Goal: Information Seeking & Learning: Learn about a topic

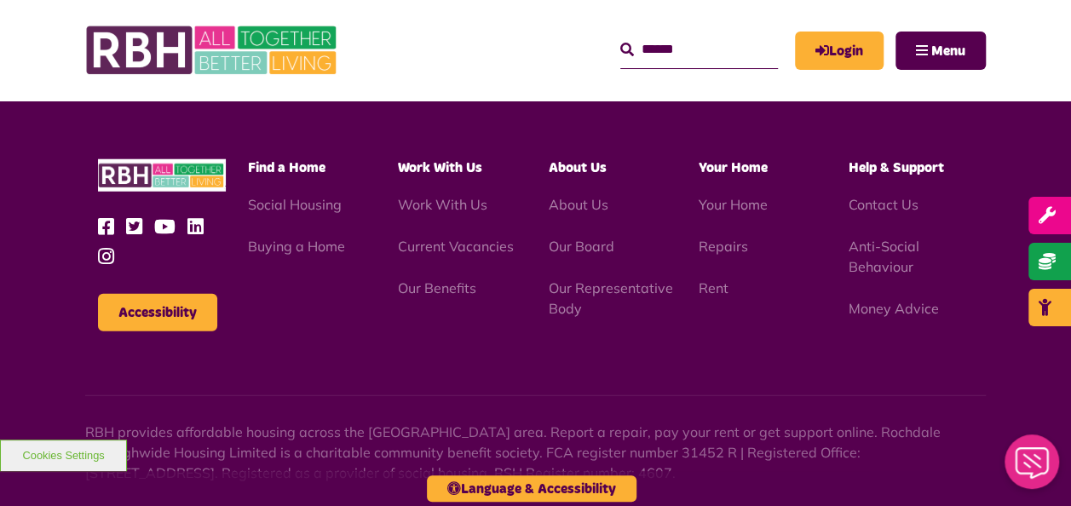
scroll to position [2140, 0]
click at [399, 249] on link "Current Vacancies" at bounding box center [456, 247] width 116 height 17
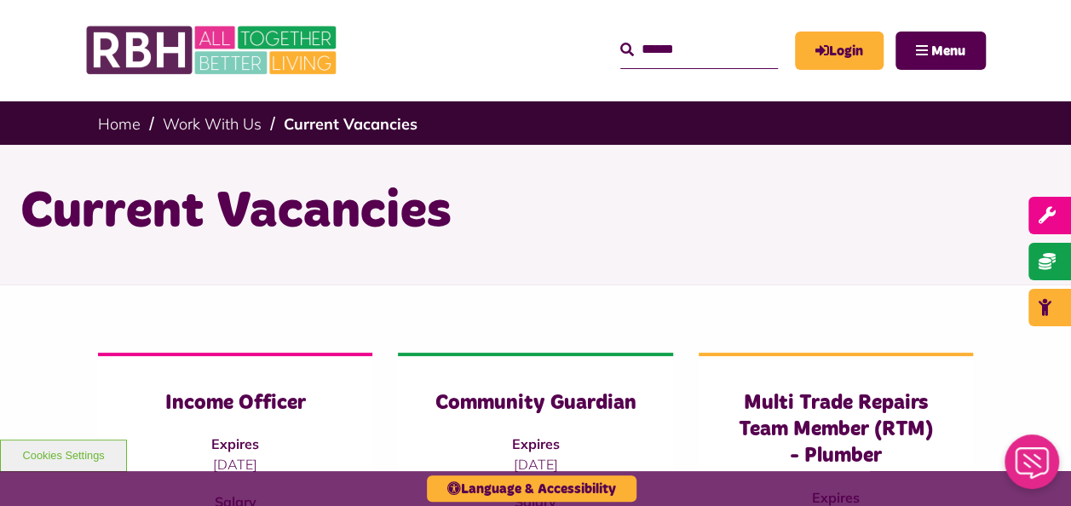
drag, startPoint x: 660, startPoint y: 115, endPoint x: 745, endPoint y: 52, distance: 106.0
